Goal: Task Accomplishment & Management: Complete application form

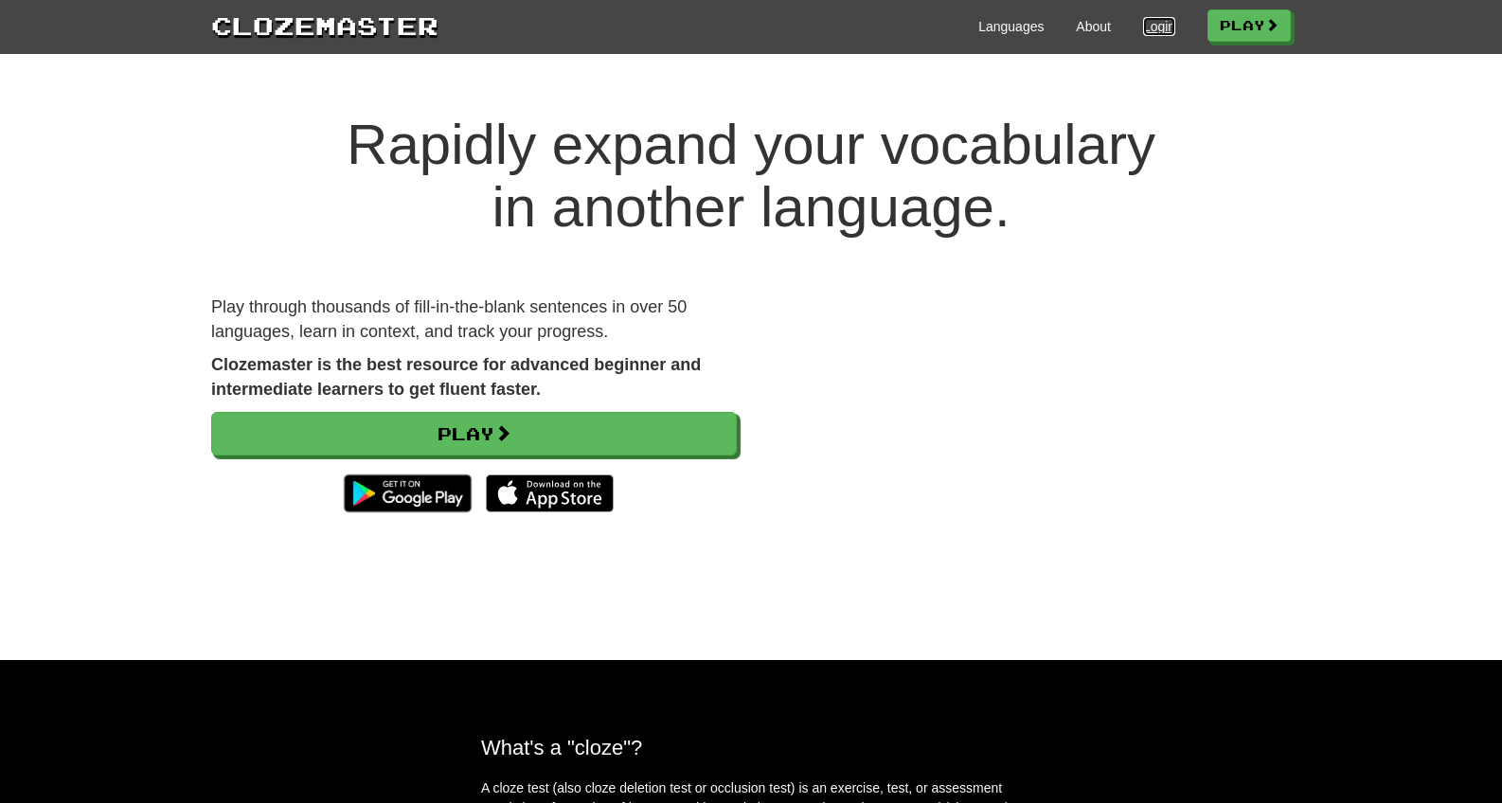
click at [1150, 27] on link "Login" at bounding box center [1159, 26] width 32 height 19
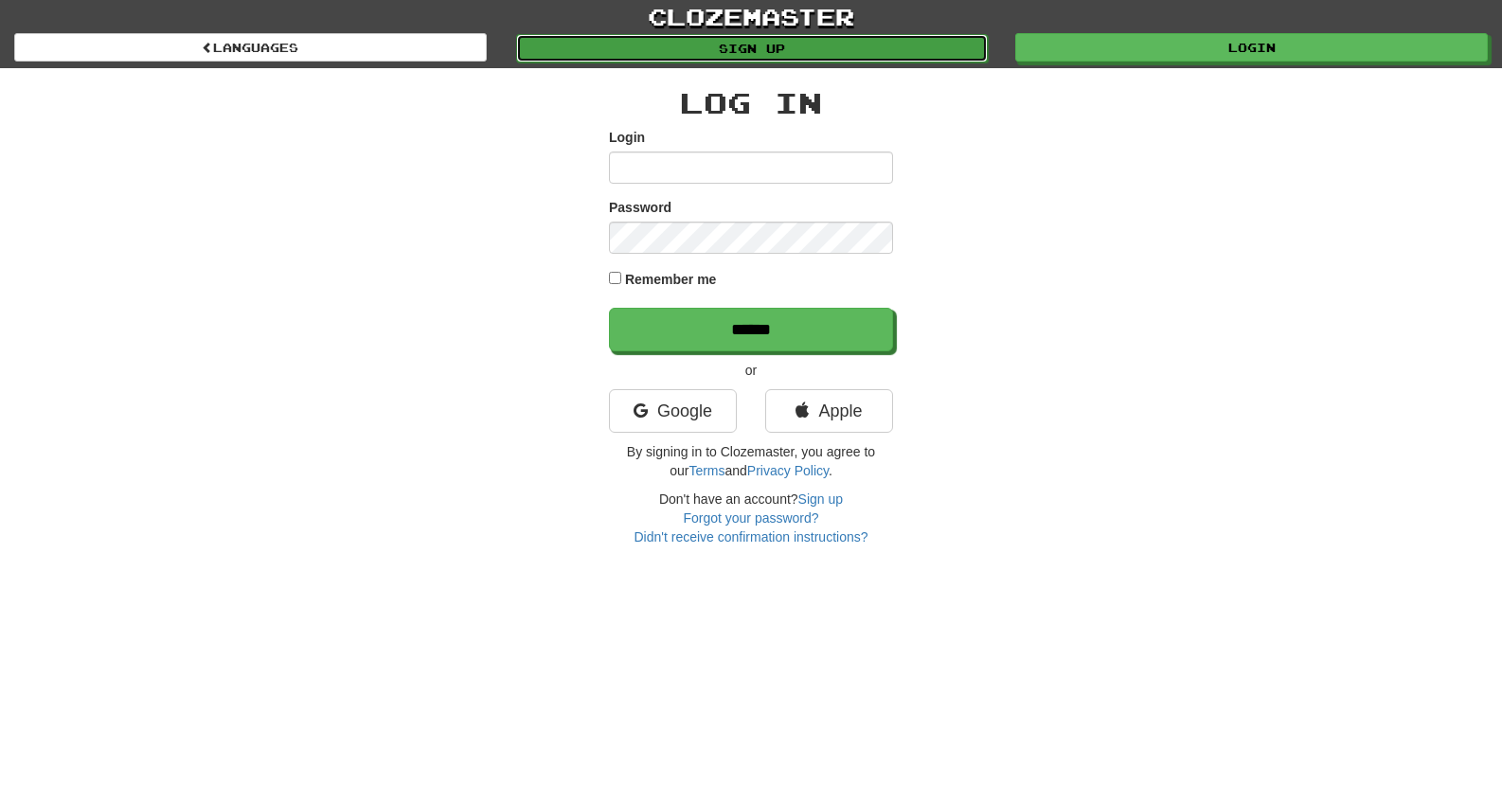
click at [821, 47] on link "Sign up" at bounding box center [752, 48] width 473 height 28
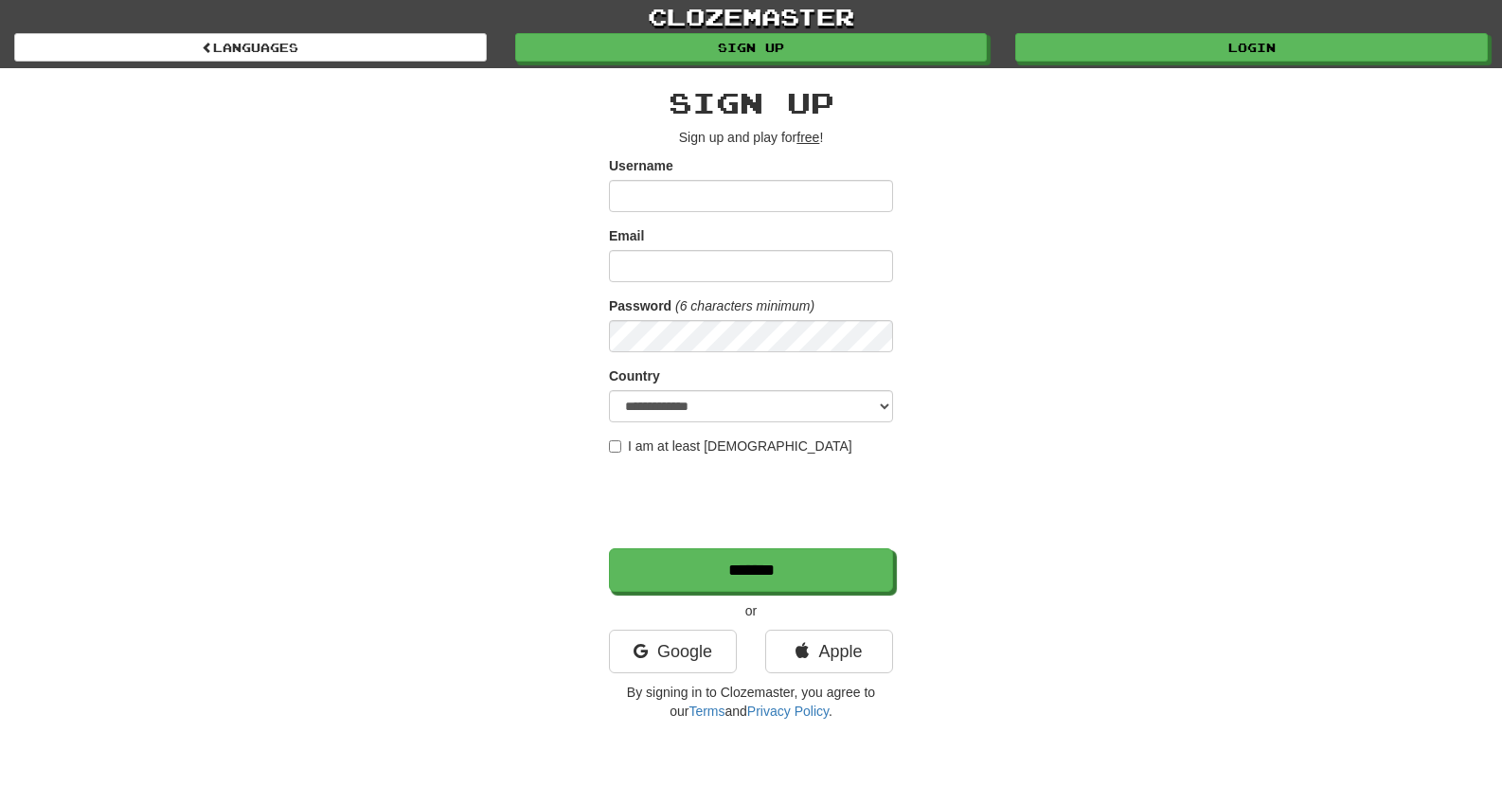
click at [634, 203] on input "Username" at bounding box center [751, 196] width 284 height 32
